Goal: Ask a question: Seek information or help from site administrators or community

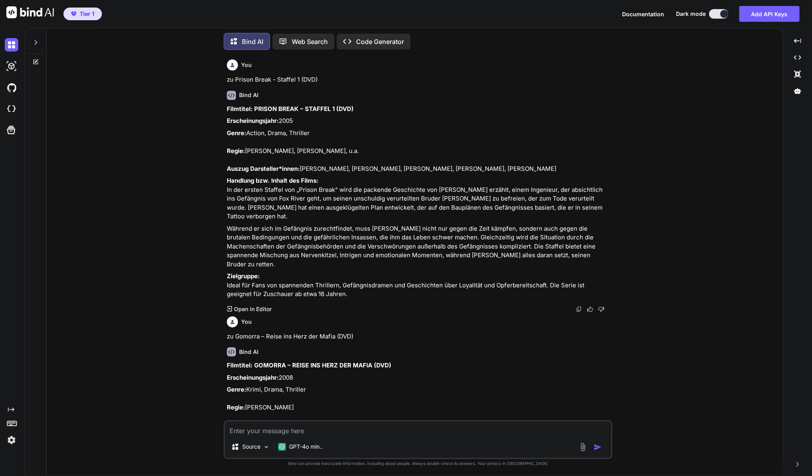
scroll to position [1263, 0]
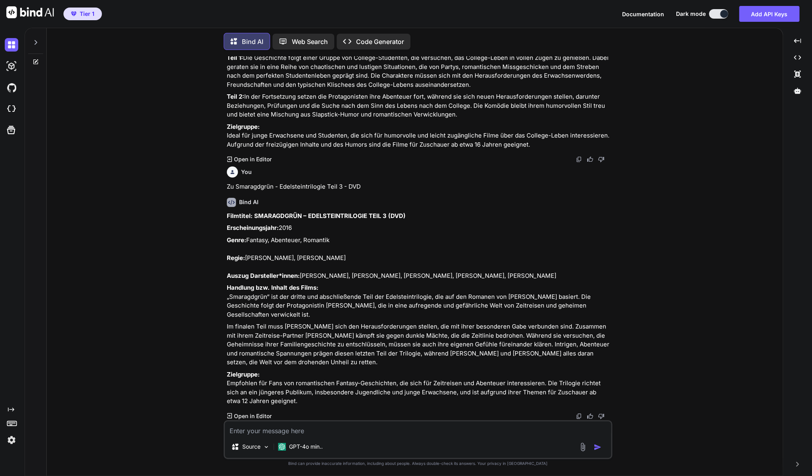
click at [339, 433] on textarea at bounding box center [418, 428] width 386 height 14
paste textarea "[PERSON_NAME] Corpse Bride - Hochzeit mit einer Leiche" (DVD)"
type textarea "zu [PERSON_NAME] Corpse Bride - Hochzeit mit einer Leiche" (DVD)"
click at [311, 445] on p "GPT-4o min.." at bounding box center [306, 447] width 34 height 8
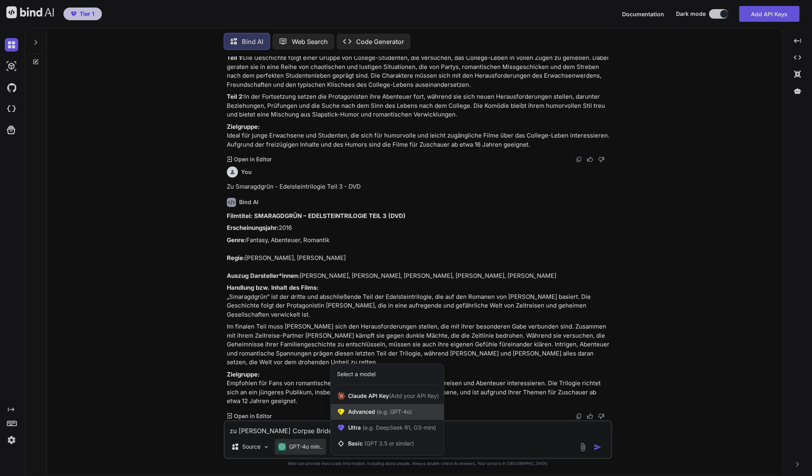
click at [365, 415] on span "Advanced (e.g. GPT-4o)" at bounding box center [380, 412] width 64 height 8
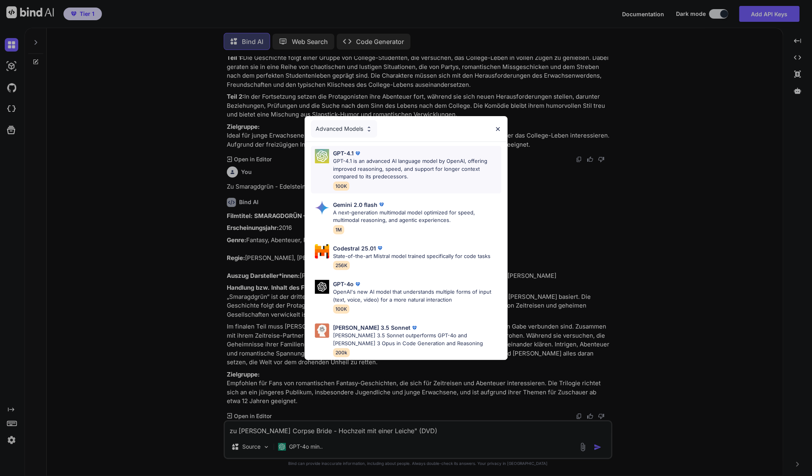
click at [386, 171] on p "GPT-4.1 is an advanced AI language model by OpenAI, offering improved reasoning…" at bounding box center [417, 168] width 168 height 23
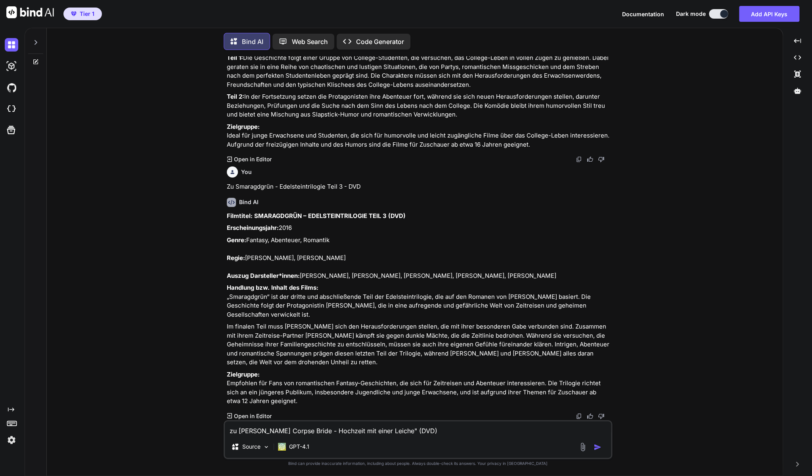
click at [598, 446] on img "button" at bounding box center [597, 447] width 8 height 8
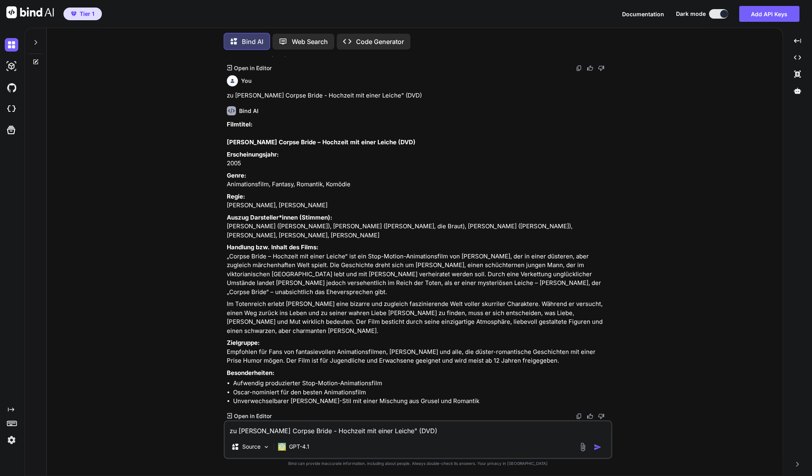
scroll to position [1646, 0]
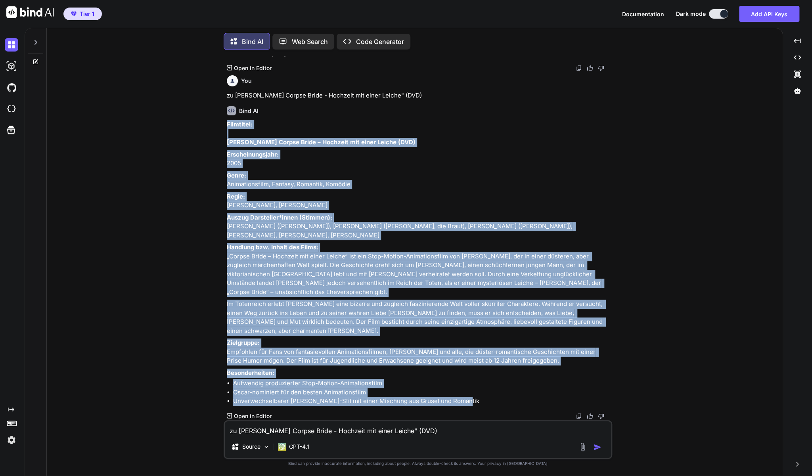
drag, startPoint x: 491, startPoint y: 402, endPoint x: 225, endPoint y: 90, distance: 409.8
click at [225, 90] on div "You zu Prison Break - Staffel 1 (DVD) Bind AI Filmtitel: PRISON BREAK – STAFFEL…" at bounding box center [418, 238] width 387 height 364
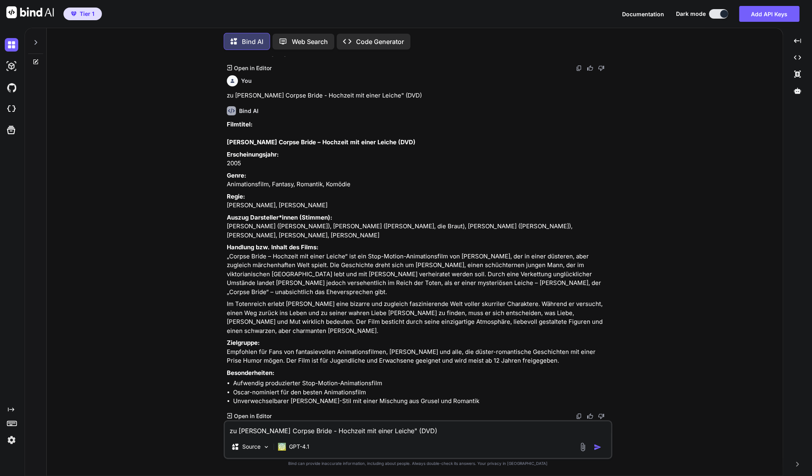
click at [349, 433] on textarea "zu [PERSON_NAME] Corpse Bride - Hochzeit mit einer Leiche" (DVD)" at bounding box center [418, 428] width 386 height 14
click at [271, 445] on div "Source" at bounding box center [250, 447] width 45 height 16
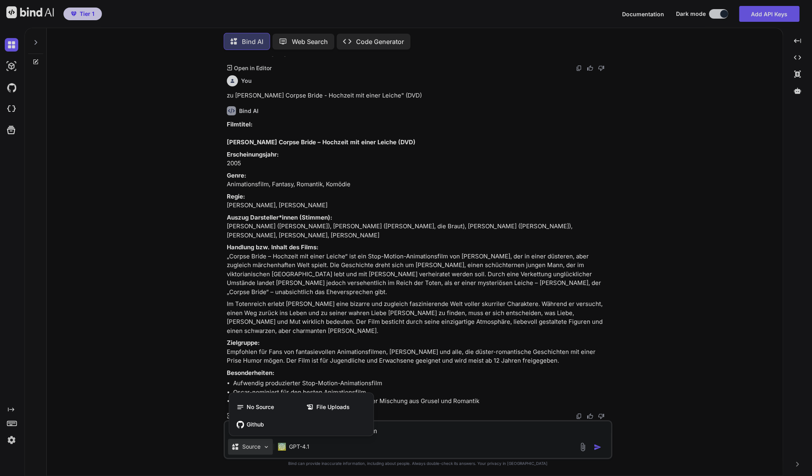
click at [172, 422] on div at bounding box center [406, 238] width 812 height 476
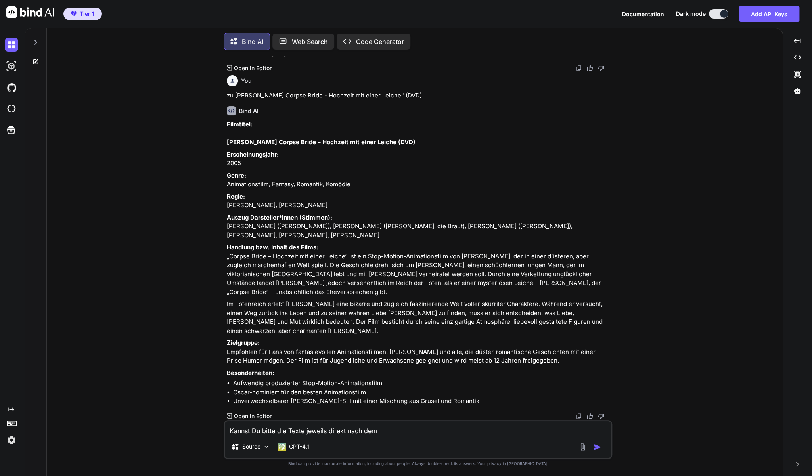
click at [409, 431] on textarea "Kannst Du bitte die Texte jeweils direkt nach dem" at bounding box center [418, 428] width 386 height 14
type textarea "Kannst Du bitte die Texte jeweils direkt nach dem : einsetzen?"
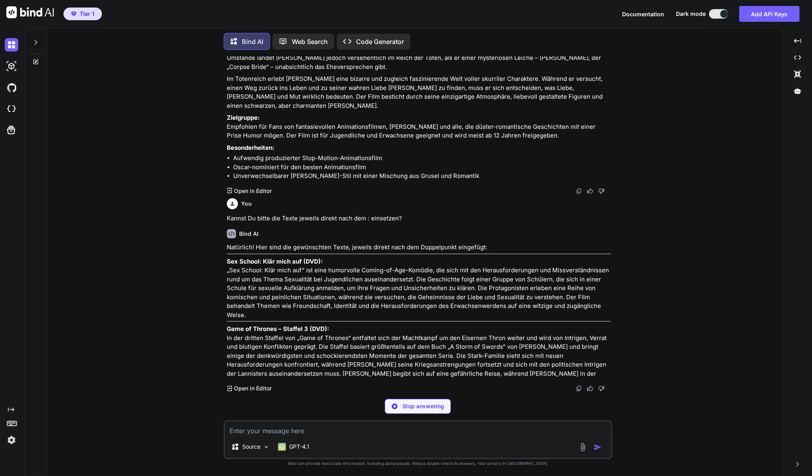
scroll to position [1889, 0]
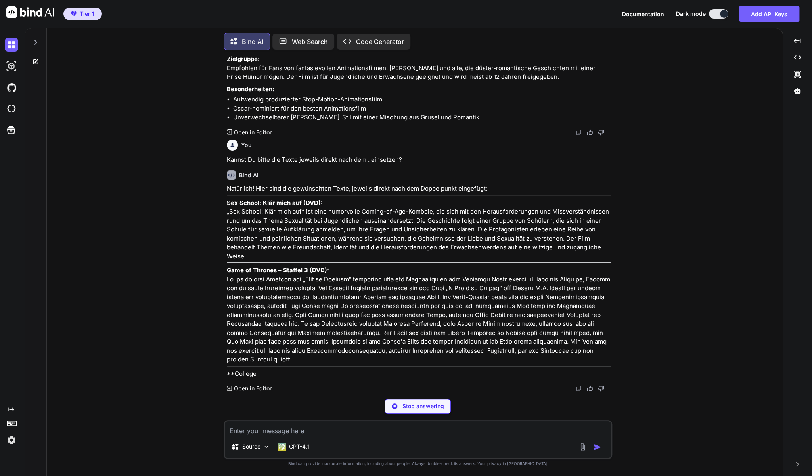
click at [409, 411] on div "Stop answering" at bounding box center [417, 406] width 66 height 15
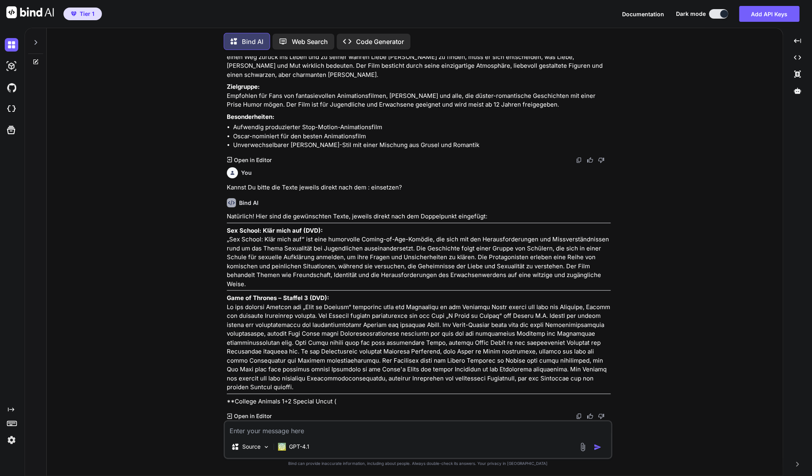
scroll to position [1797, 0]
click at [32, 40] on div at bounding box center [35, 40] width 15 height 27
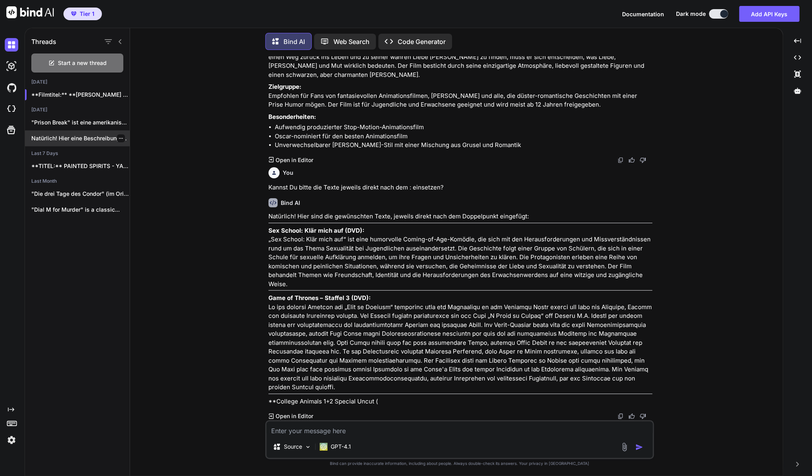
click at [118, 137] on div at bounding box center [121, 138] width 8 height 8
click at [122, 139] on icon "button" at bounding box center [120, 138] width 5 height 5
click at [134, 170] on span "Delete" at bounding box center [142, 170] width 17 height 8
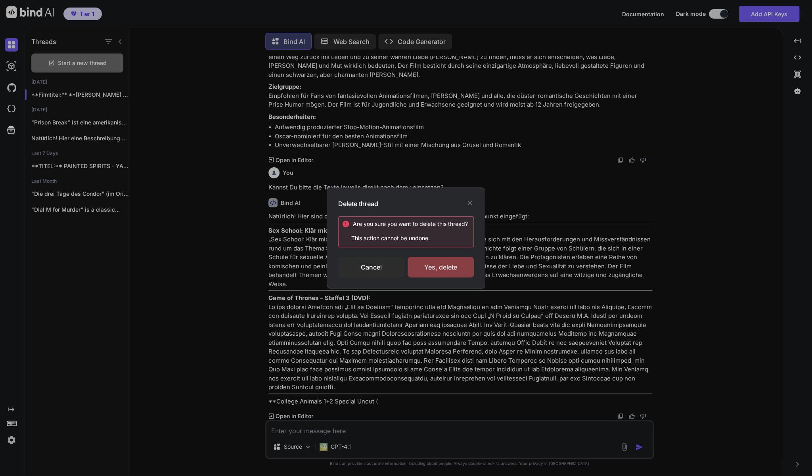
click at [433, 264] on div "Yes, delete" at bounding box center [440, 267] width 66 height 21
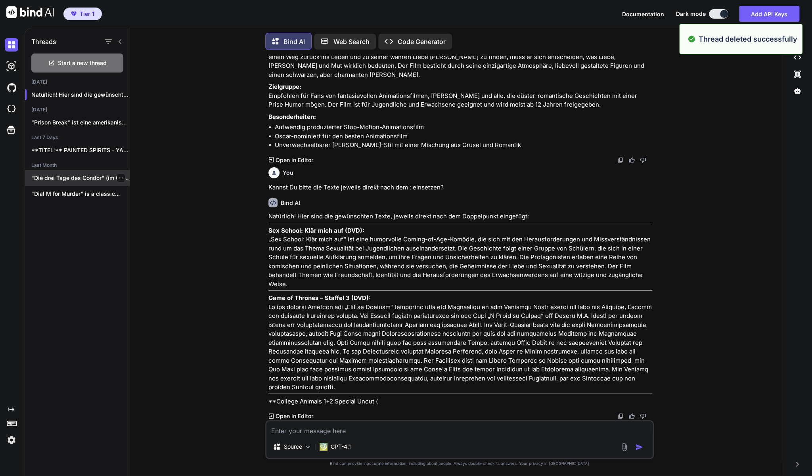
click at [120, 178] on icon "button" at bounding box center [120, 178] width 5 height 5
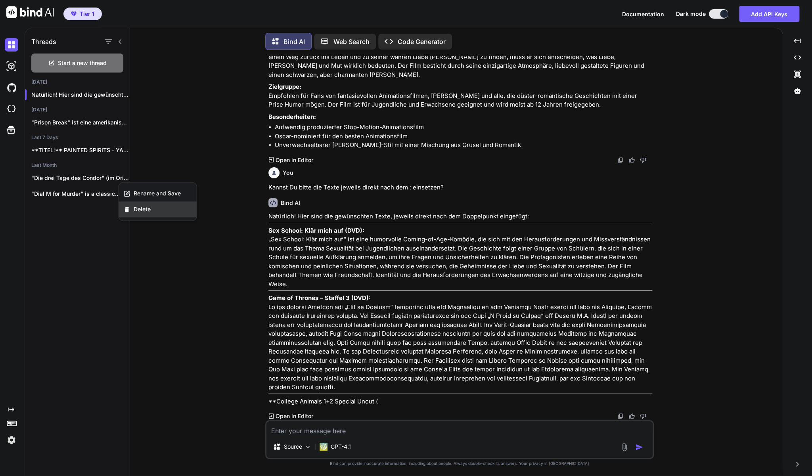
click at [137, 211] on span "Delete" at bounding box center [142, 209] width 17 height 8
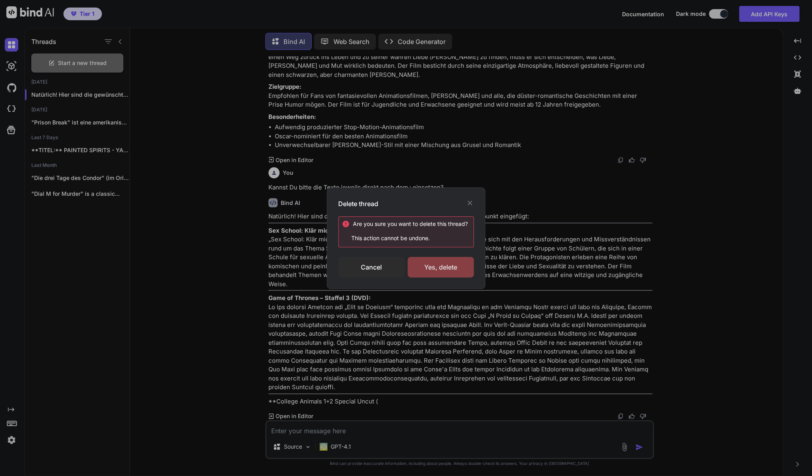
drag, startPoint x: 439, startPoint y: 264, endPoint x: 422, endPoint y: 257, distance: 18.5
click at [439, 264] on div "Yes, delete" at bounding box center [440, 267] width 66 height 21
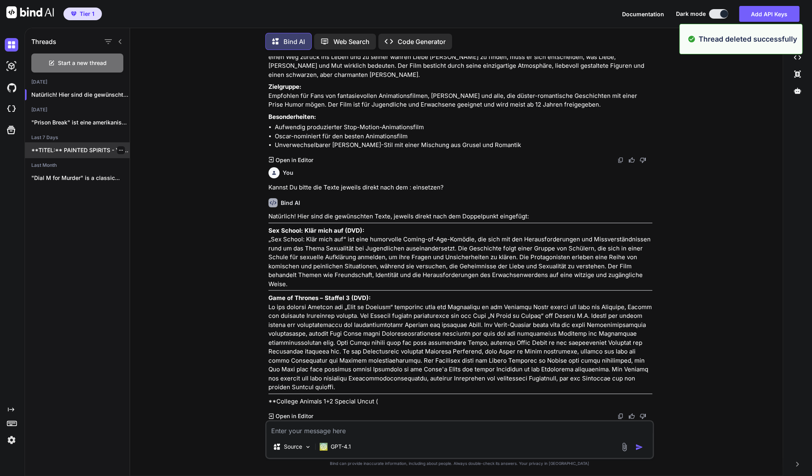
click at [123, 149] on icon "button" at bounding box center [120, 150] width 5 height 5
click at [127, 178] on div "Delete" at bounding box center [158, 182] width 78 height 16
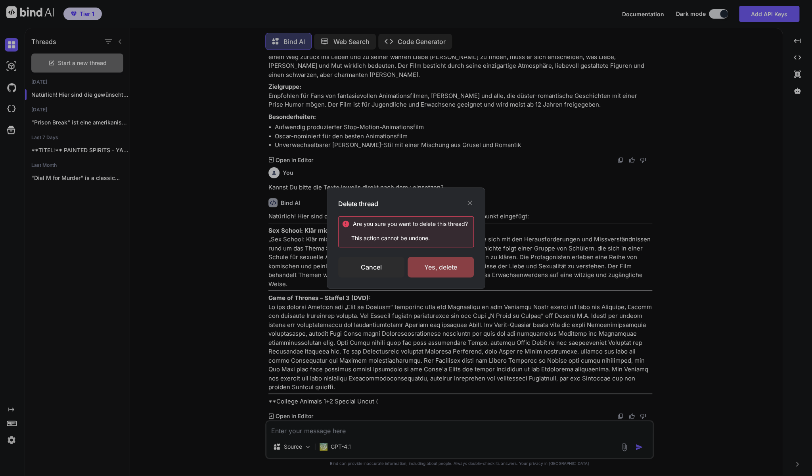
click at [436, 262] on div "Yes, delete" at bounding box center [440, 267] width 66 height 21
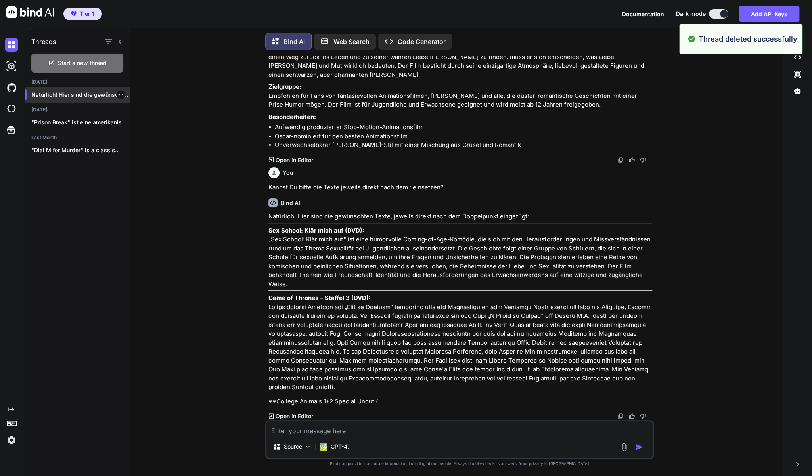
click at [97, 97] on p "Natürlich! Hier sind die gewünschten Texte, jeweils..." at bounding box center [80, 95] width 98 height 8
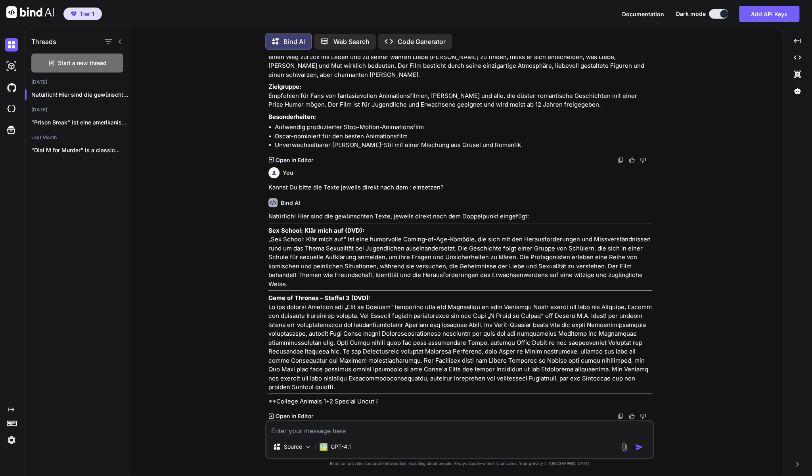
scroll to position [1920, 0]
click at [60, 61] on span "Start a new thread" at bounding box center [82, 63] width 49 height 8
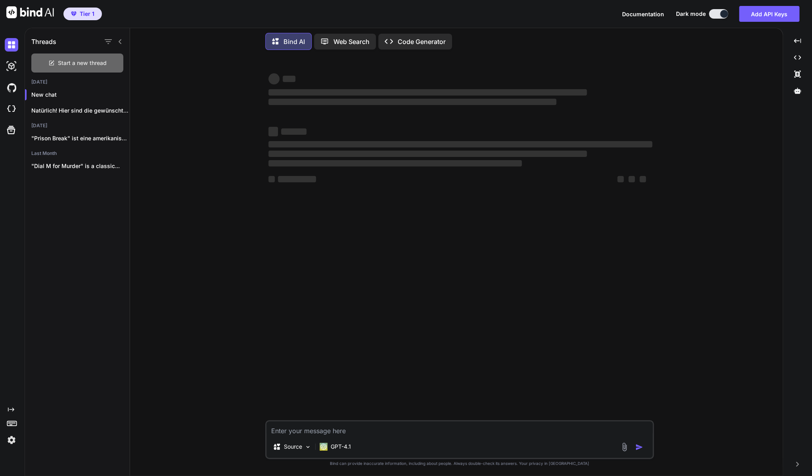
scroll to position [0, 0]
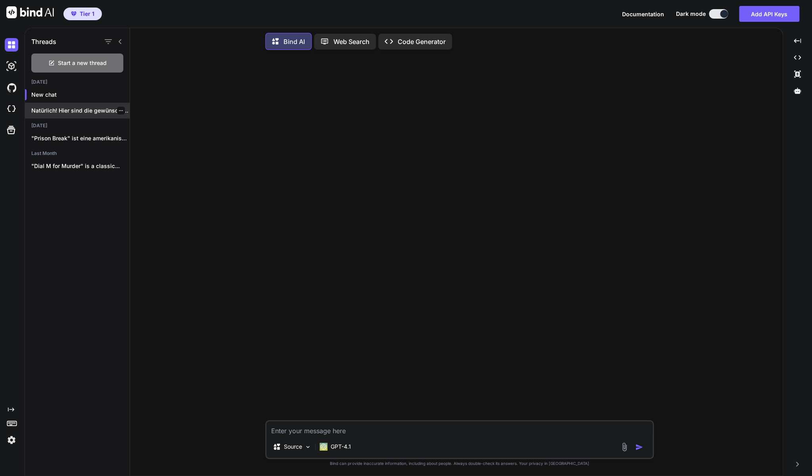
click at [120, 112] on icon "button" at bounding box center [120, 110] width 5 height 5
click at [143, 141] on span "Delete" at bounding box center [142, 142] width 17 height 8
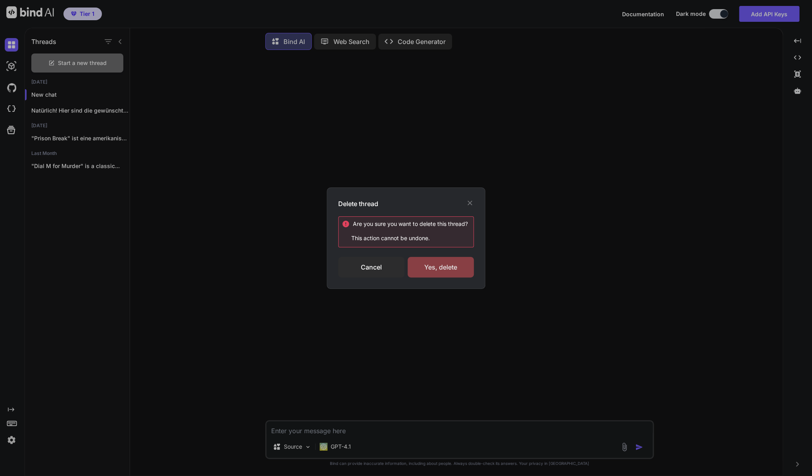
click at [437, 267] on div "Yes, delete" at bounding box center [440, 267] width 66 height 21
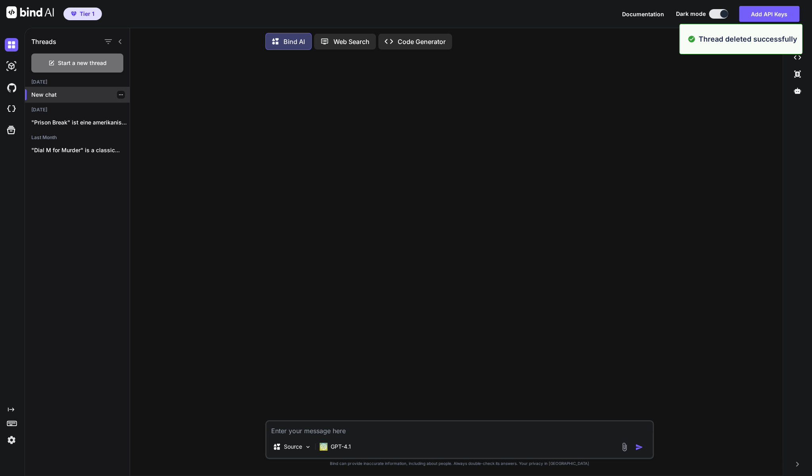
click at [48, 95] on p "New chat" at bounding box center [80, 95] width 98 height 8
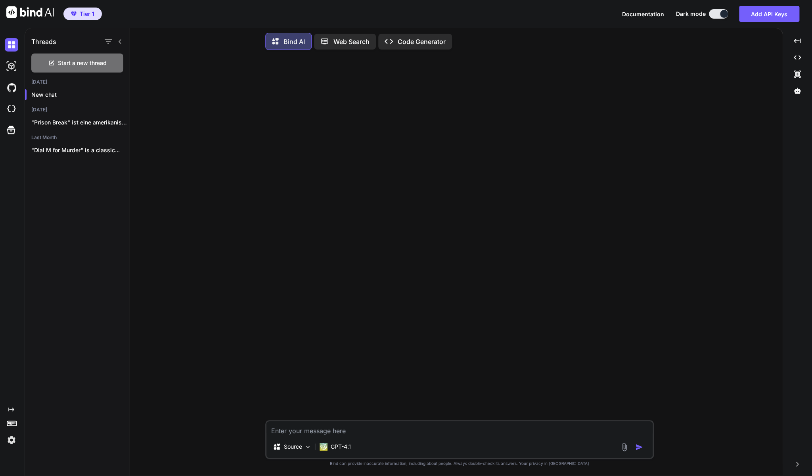
click at [303, 433] on textarea at bounding box center [459, 428] width 386 height 14
paste textarea "Ich verkaufe DVDs und Blu-ray Discs auf [DOMAIN_NAME] in der [GEOGRAPHIC_DATA].…"
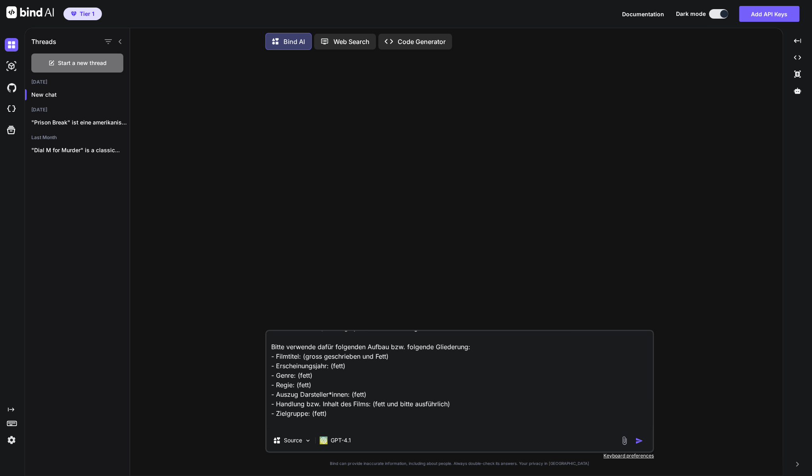
scroll to position [22, 0]
click at [376, 357] on textarea "Ich verkaufe DVDs und Blu-ray Discs auf [DOMAIN_NAME] in der [GEOGRAPHIC_DATA].…" at bounding box center [459, 380] width 386 height 98
click at [374, 357] on textarea "Ich verkaufe DVDs und Blu-ray Discs auf [DOMAIN_NAME] in der [GEOGRAPHIC_DATA].…" at bounding box center [459, 380] width 386 height 98
drag, startPoint x: 363, startPoint y: 358, endPoint x: 387, endPoint y: 357, distance: 23.4
click at [387, 357] on textarea "Ich verkaufe DVDs und Blu-ray Discs auf [DOMAIN_NAME] in der [GEOGRAPHIC_DATA].…" at bounding box center [459, 380] width 386 height 98
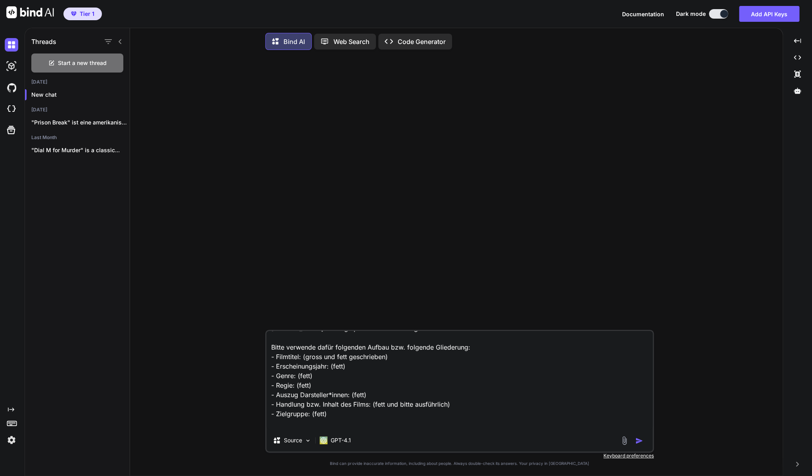
type textarea "Ich verkaufe DVDs und Blu-ray Discs auf [DOMAIN_NAME] in der [GEOGRAPHIC_DATA].…"
click at [634, 437] on div at bounding box center [632, 440] width 27 height 9
click at [638, 439] on img "button" at bounding box center [639, 441] width 8 height 8
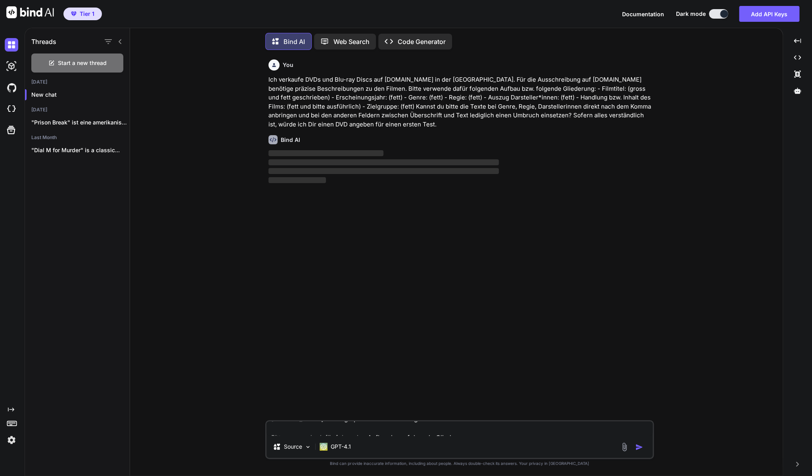
scroll to position [0, 0]
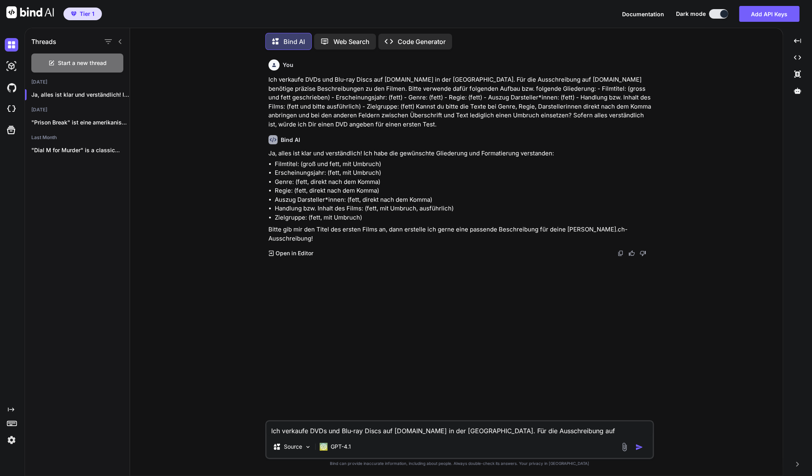
click at [374, 434] on textarea "Ich verkaufe DVDs und Blu-ray Discs auf [DOMAIN_NAME] in der [GEOGRAPHIC_DATA].…" at bounding box center [459, 428] width 386 height 14
paste textarea "[PERSON_NAME] Corpse Bride - Hochzeit mit einer Leiche" (DVD)"
type textarea "[PERSON_NAME] Corpse Bride - Hochzeit mit einer Leiche" (DVD)"
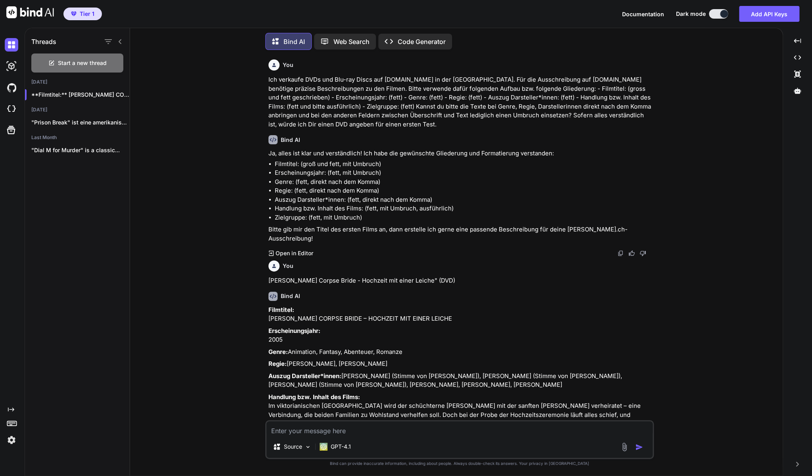
click at [340, 431] on textarea at bounding box center [459, 428] width 386 height 14
type textarea "Erscheinungsjahr ohne Umbruch"
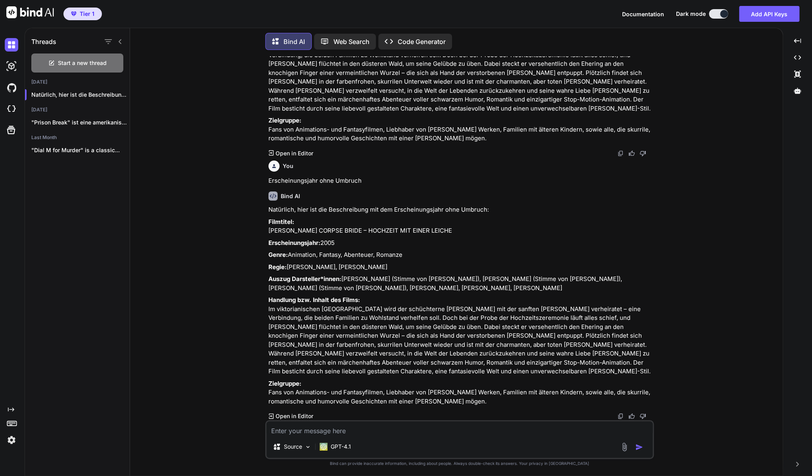
scroll to position [413, 0]
click at [321, 432] on textarea at bounding box center [459, 428] width 386 height 14
click at [326, 432] on textarea at bounding box center [459, 428] width 386 height 14
type textarea "Der Filmtitel selbst soll auch fett sein"
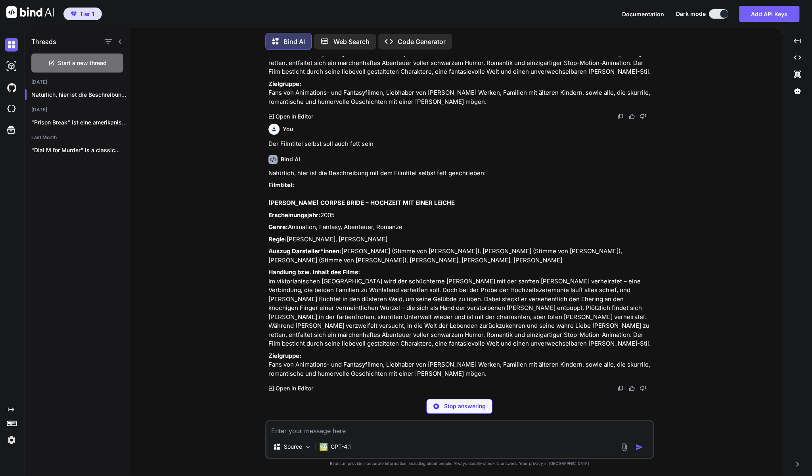
scroll to position [702, 0]
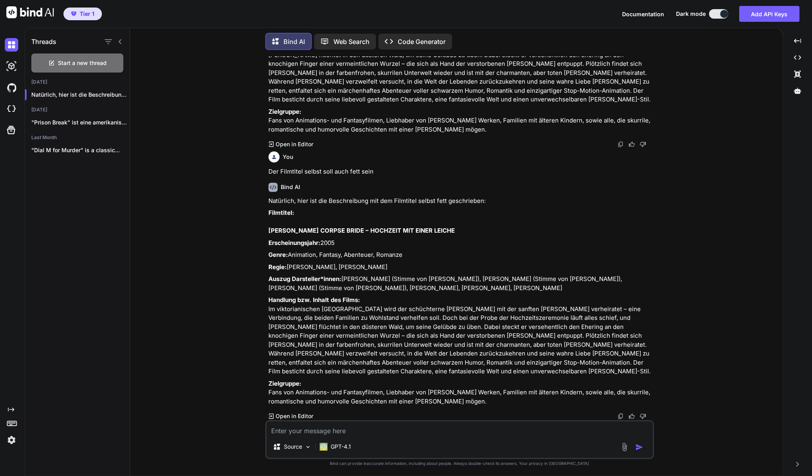
click at [357, 434] on textarea at bounding box center [459, 428] width 386 height 14
type textarea "Perfekt. Das jetzt bitte für alle kommendne änderungen beibehalten. ausser ich …"
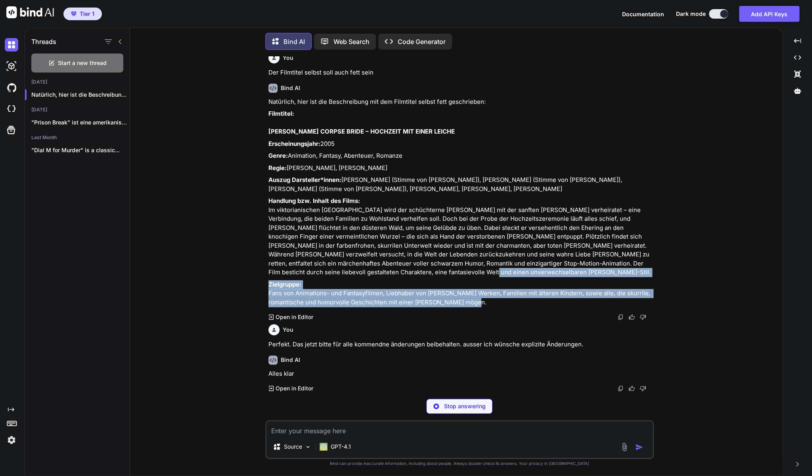
scroll to position [778, 0]
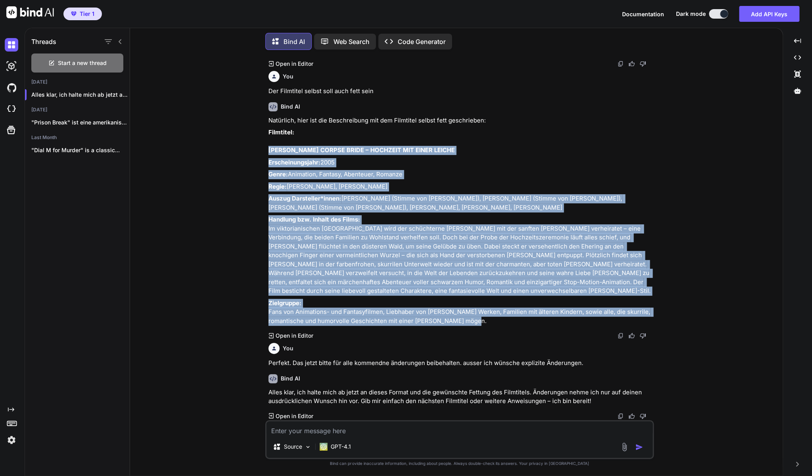
drag, startPoint x: 485, startPoint y: 317, endPoint x: 267, endPoint y: 136, distance: 283.0
click at [267, 136] on div "You Ich verkaufe DVDs und Blu-ray Discs auf [DOMAIN_NAME] in der [GEOGRAPHIC_DA…" at bounding box center [460, 238] width 387 height 364
copy div "LOR IPSUMD'S AMETCO ADIPI – ELITSEDD EIU TEMPO INCIDI Utlaboreetdolore: 4124 Ma…"
